Goal: Transaction & Acquisition: Subscribe to service/newsletter

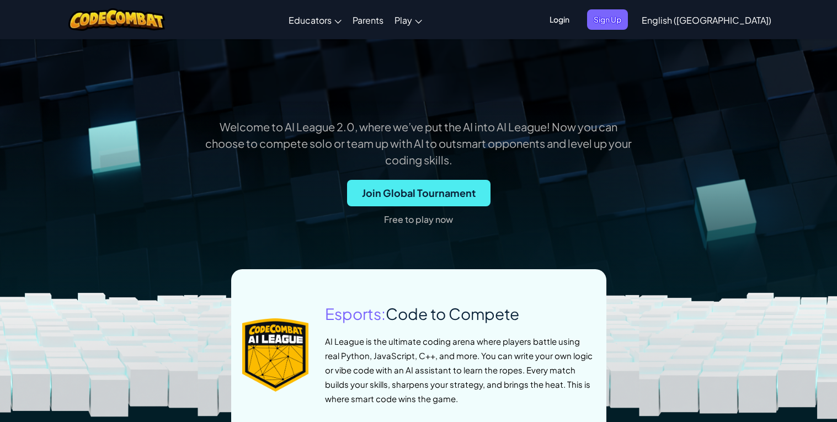
scroll to position [287, 0]
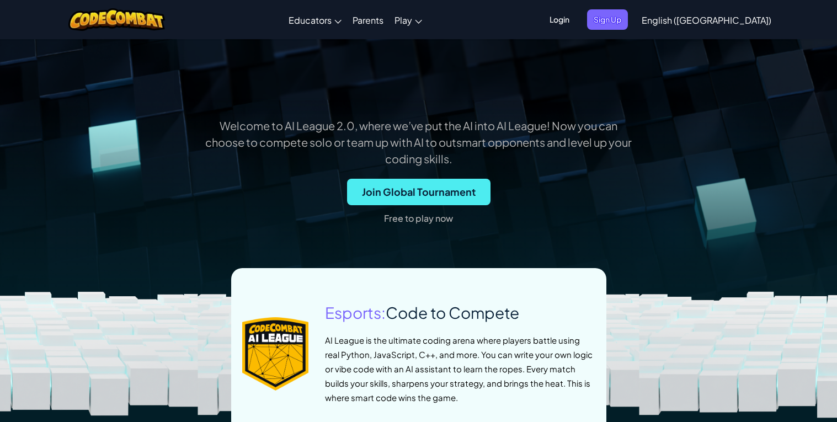
click at [431, 222] on p "Free to play now" at bounding box center [418, 219] width 69 height 18
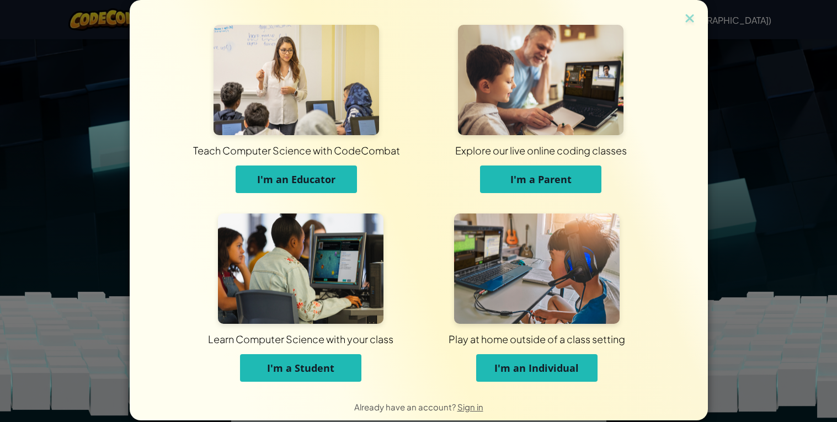
click at [308, 356] on button "I'm a Student" at bounding box center [300, 368] width 121 height 28
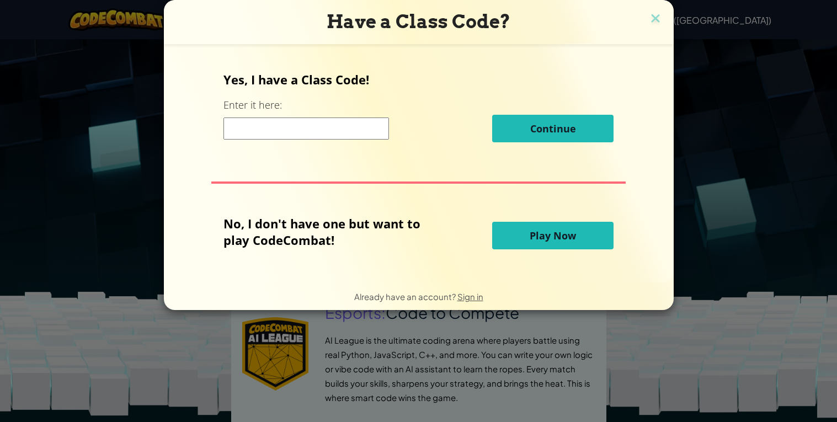
click at [546, 227] on button "Play Now" at bounding box center [552, 236] width 121 height 28
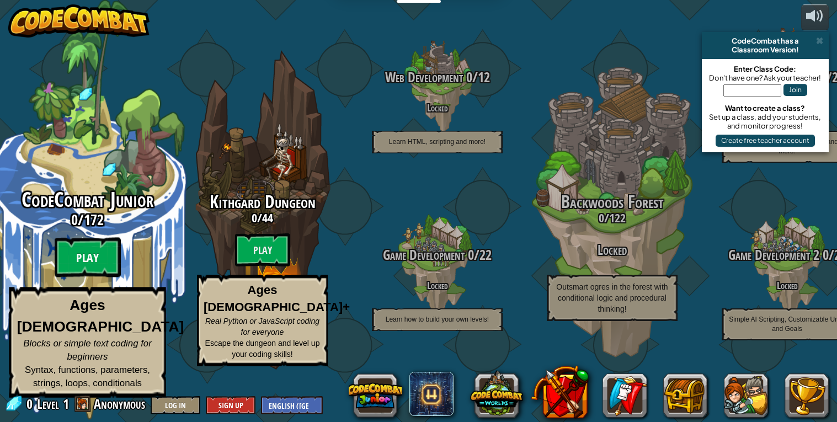
click at [89, 277] on btn "Play" at bounding box center [88, 258] width 66 height 40
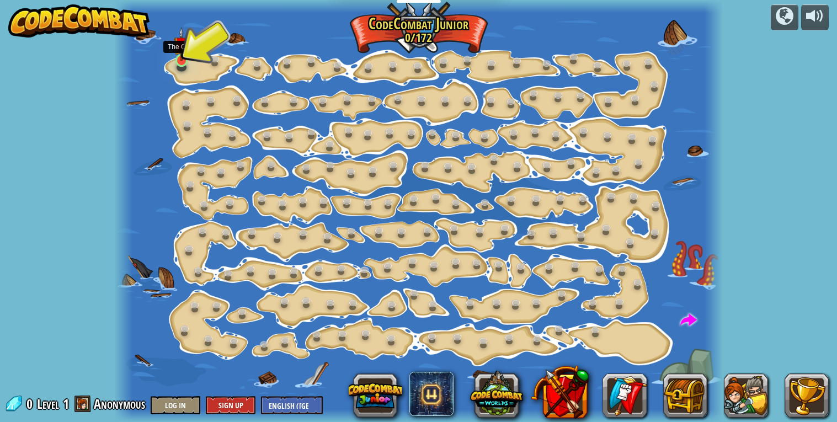
click at [184, 56] on img at bounding box center [181, 44] width 15 height 35
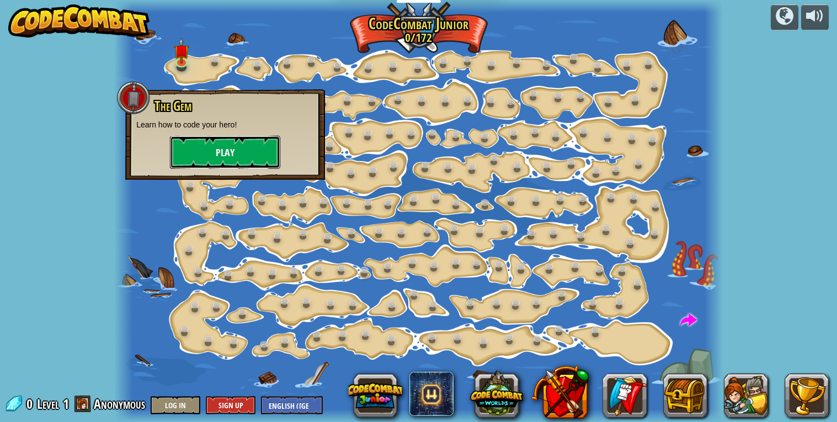
click at [231, 153] on button "Play" at bounding box center [225, 152] width 110 height 33
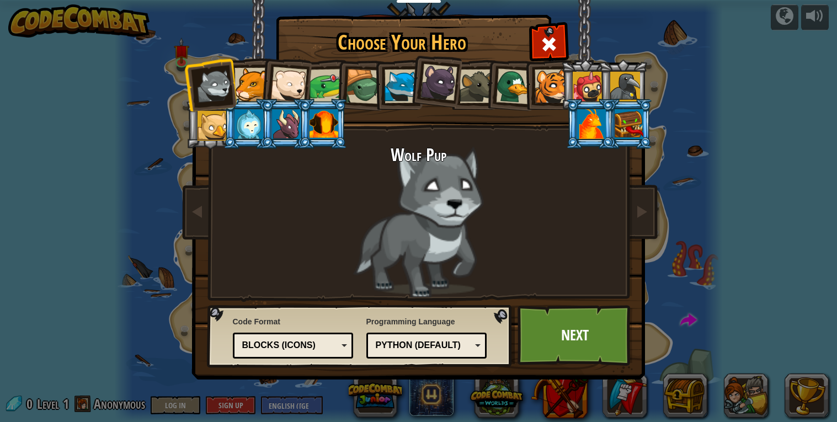
click at [405, 84] on div at bounding box center [402, 87] width 34 height 34
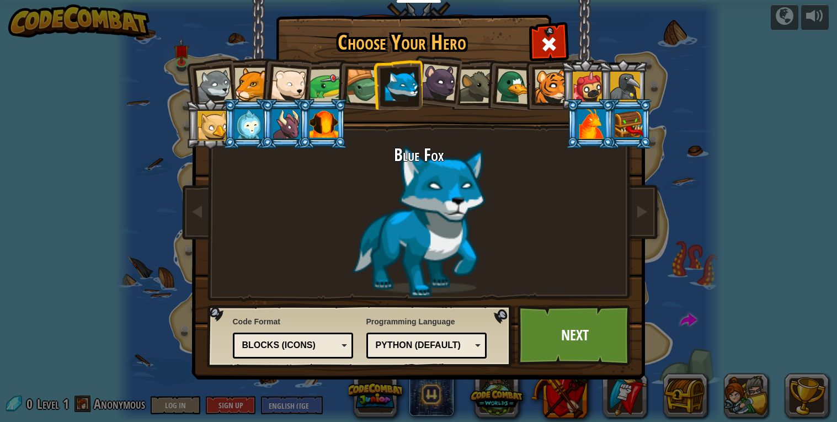
click at [332, 121] on div at bounding box center [323, 124] width 29 height 30
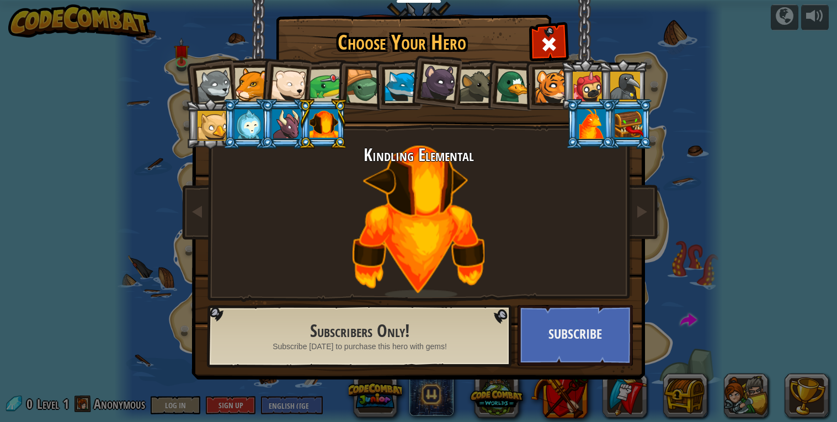
click at [249, 118] on div at bounding box center [248, 124] width 29 height 30
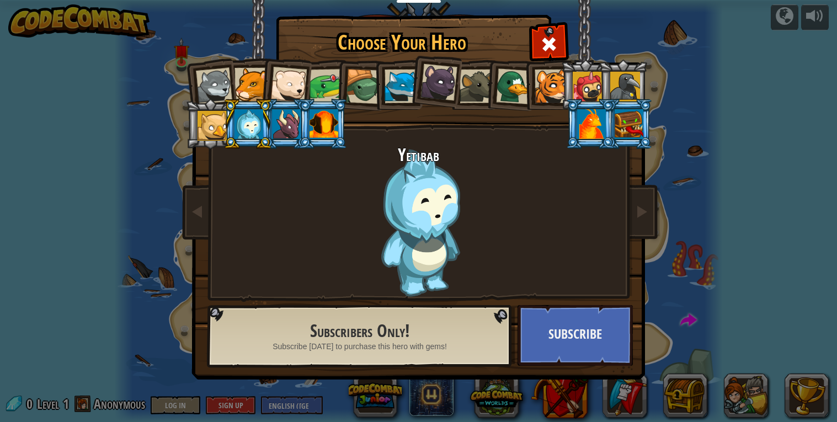
click at [288, 132] on div at bounding box center [286, 124] width 29 height 30
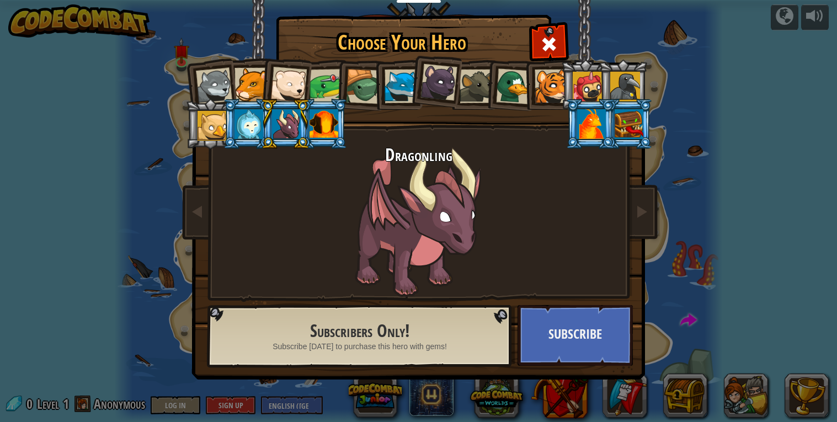
click at [314, 137] on div at bounding box center [323, 124] width 29 height 30
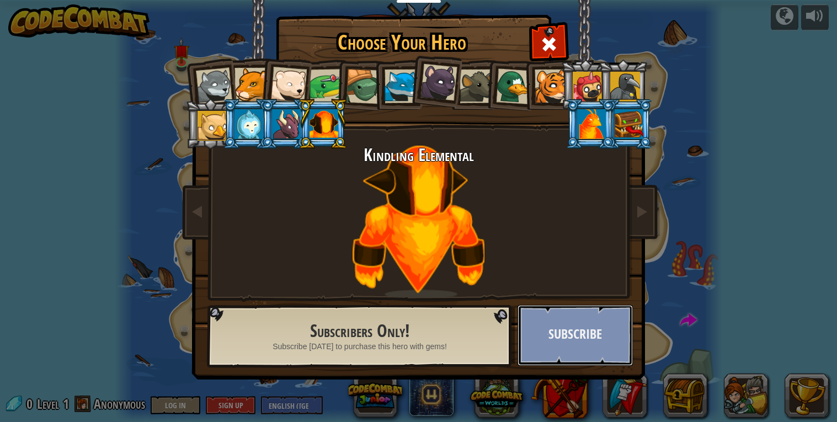
click at [547, 338] on button "Subscribe" at bounding box center [574, 335] width 115 height 61
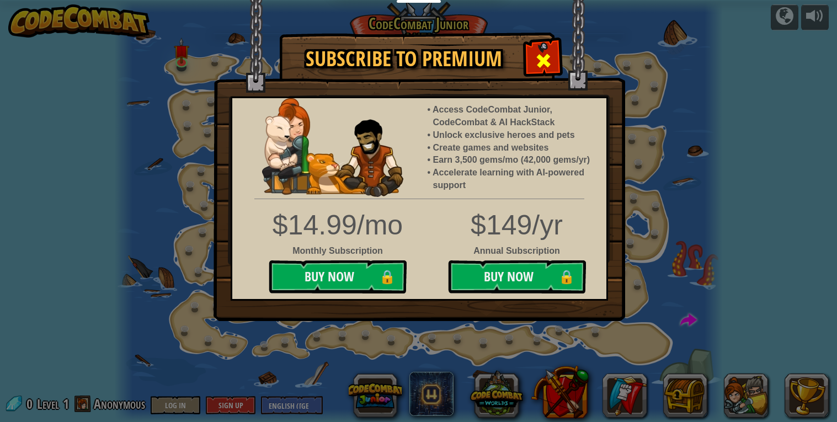
click at [550, 54] on span at bounding box center [544, 61] width 18 height 18
